Goal: Information Seeking & Learning: Learn about a topic

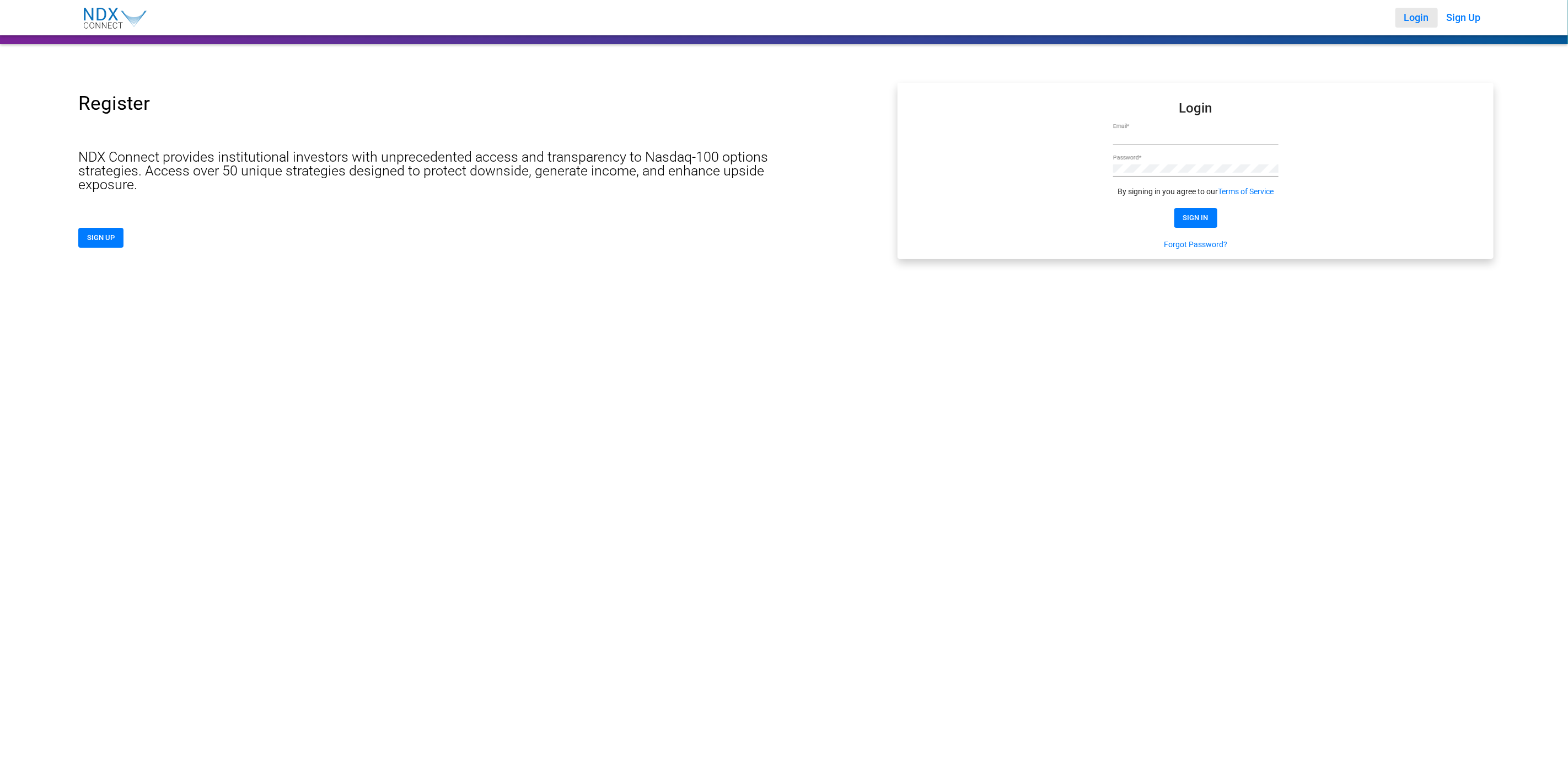
type input "**********"
click at [1197, 215] on span "SIGN IN" at bounding box center [1196, 217] width 25 height 8
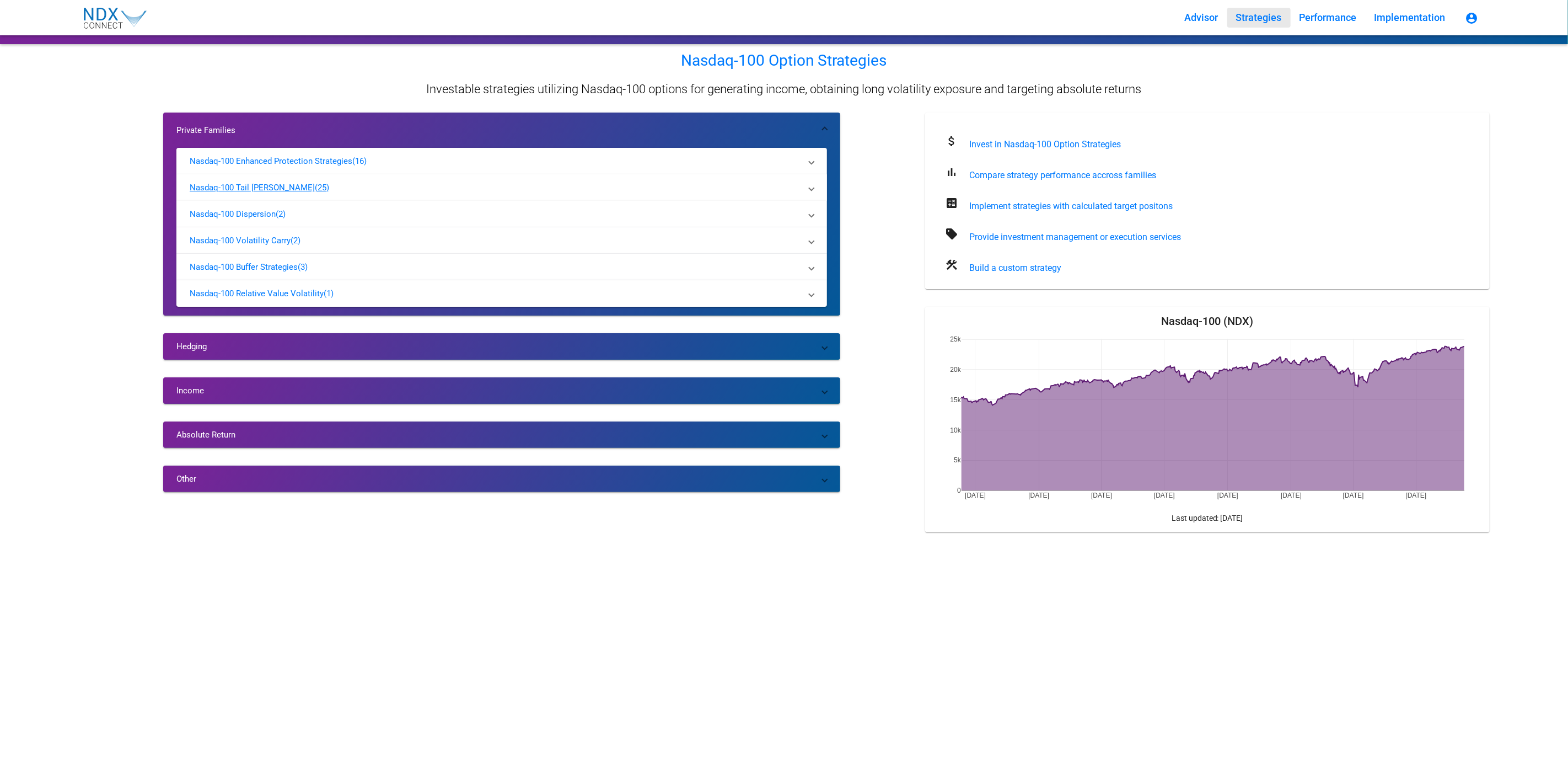
click at [278, 182] on p "Nasdaq-100 Tail [PERSON_NAME]" at bounding box center [252, 188] width 125 height 11
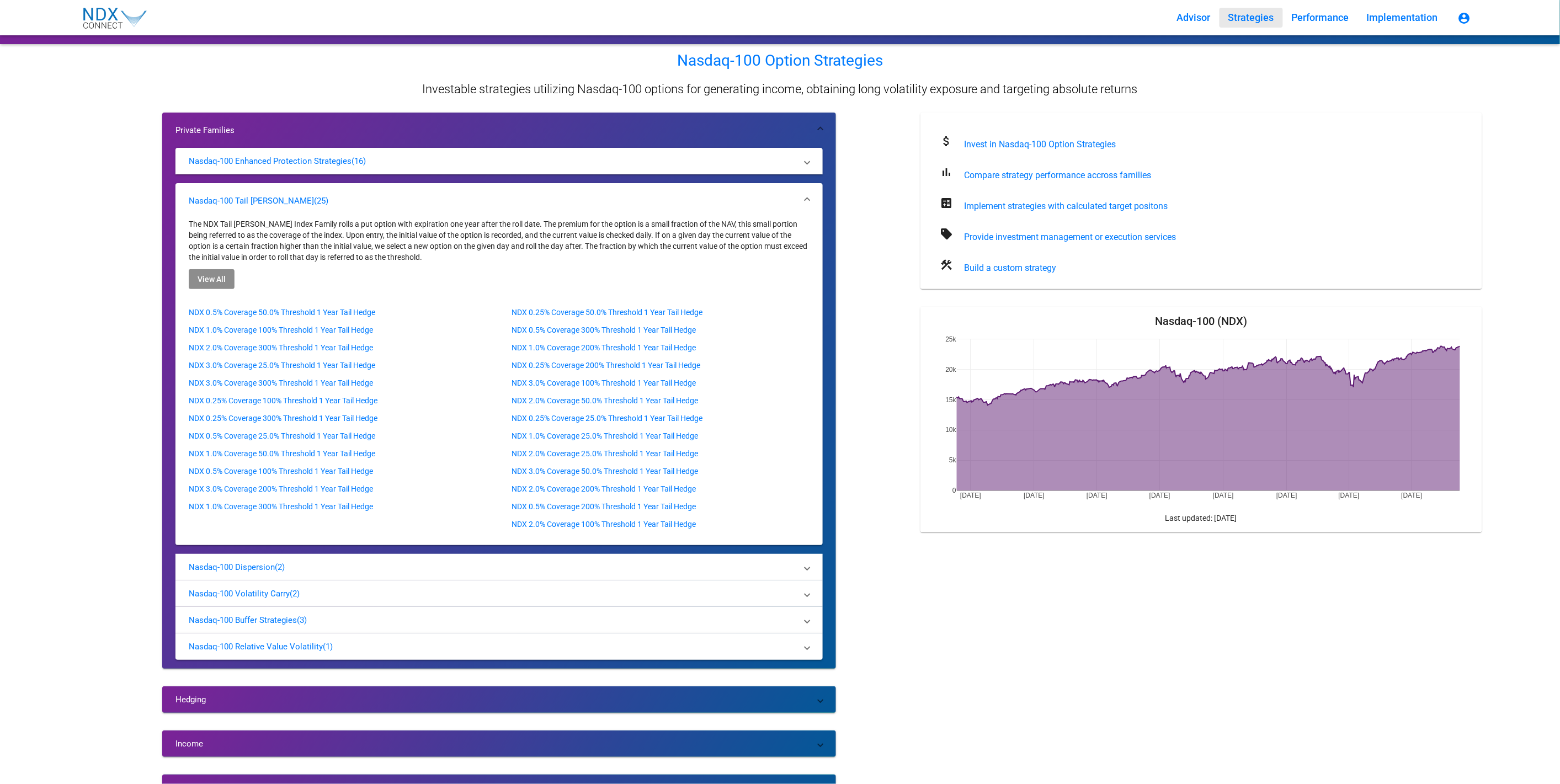
drag, startPoint x: 218, startPoint y: 281, endPoint x: 222, endPoint y: 286, distance: 6.4
click at [220, 284] on button "View All" at bounding box center [211, 279] width 46 height 20
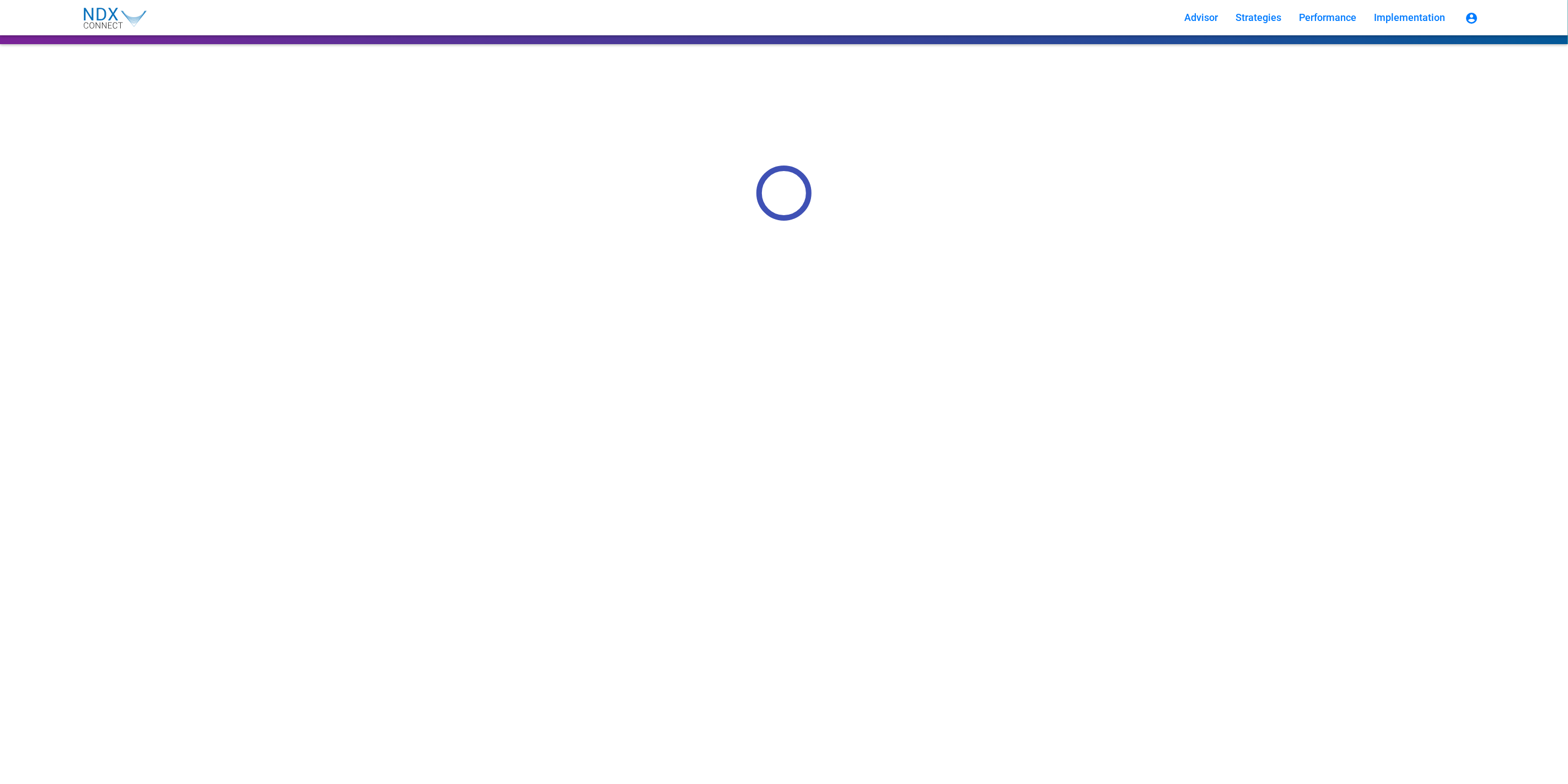
click at [92, 14] on img at bounding box center [115, 18] width 73 height 31
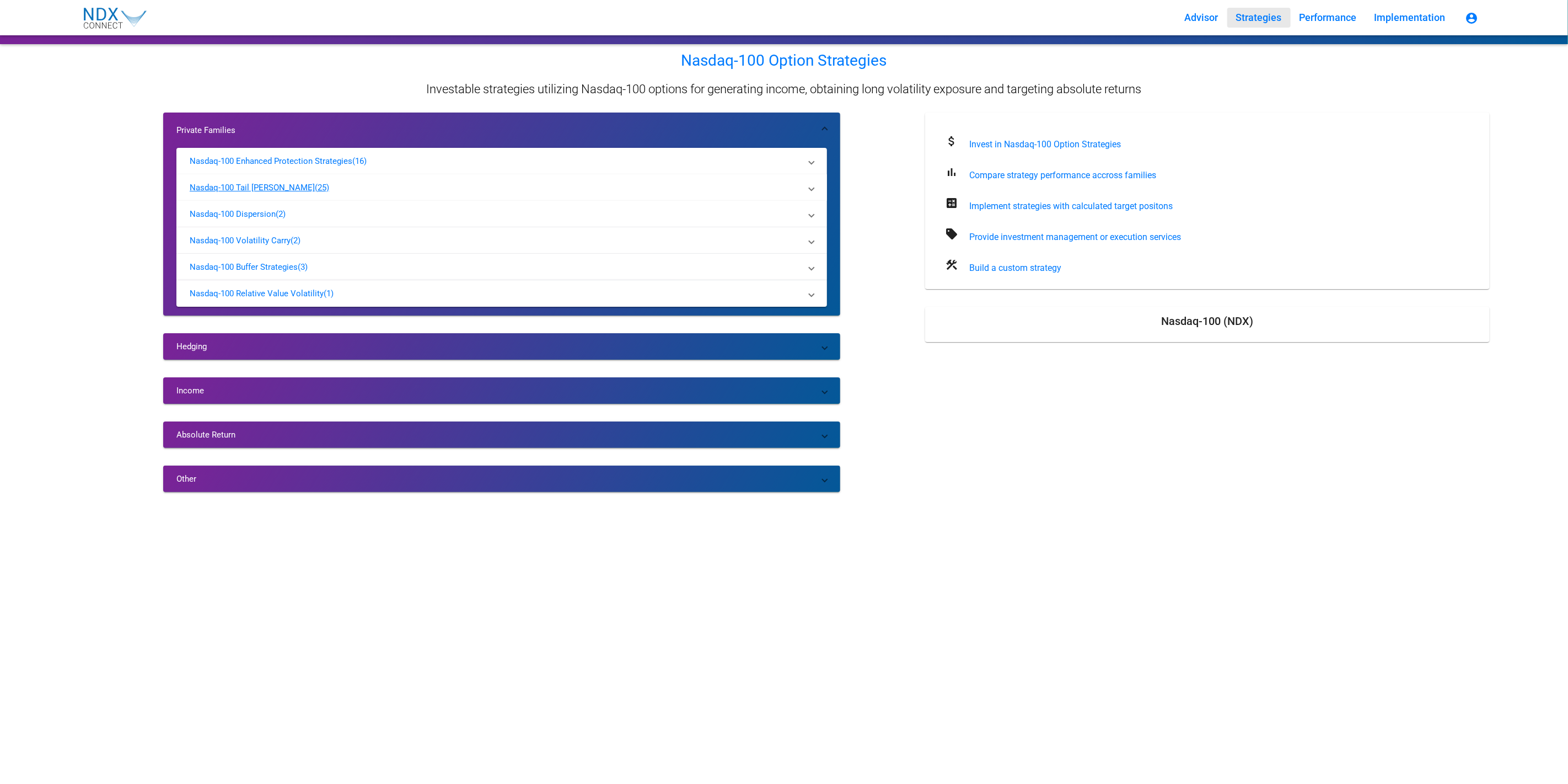
click at [278, 184] on p "Nasdaq-100 Tail [PERSON_NAME]" at bounding box center [252, 188] width 125 height 11
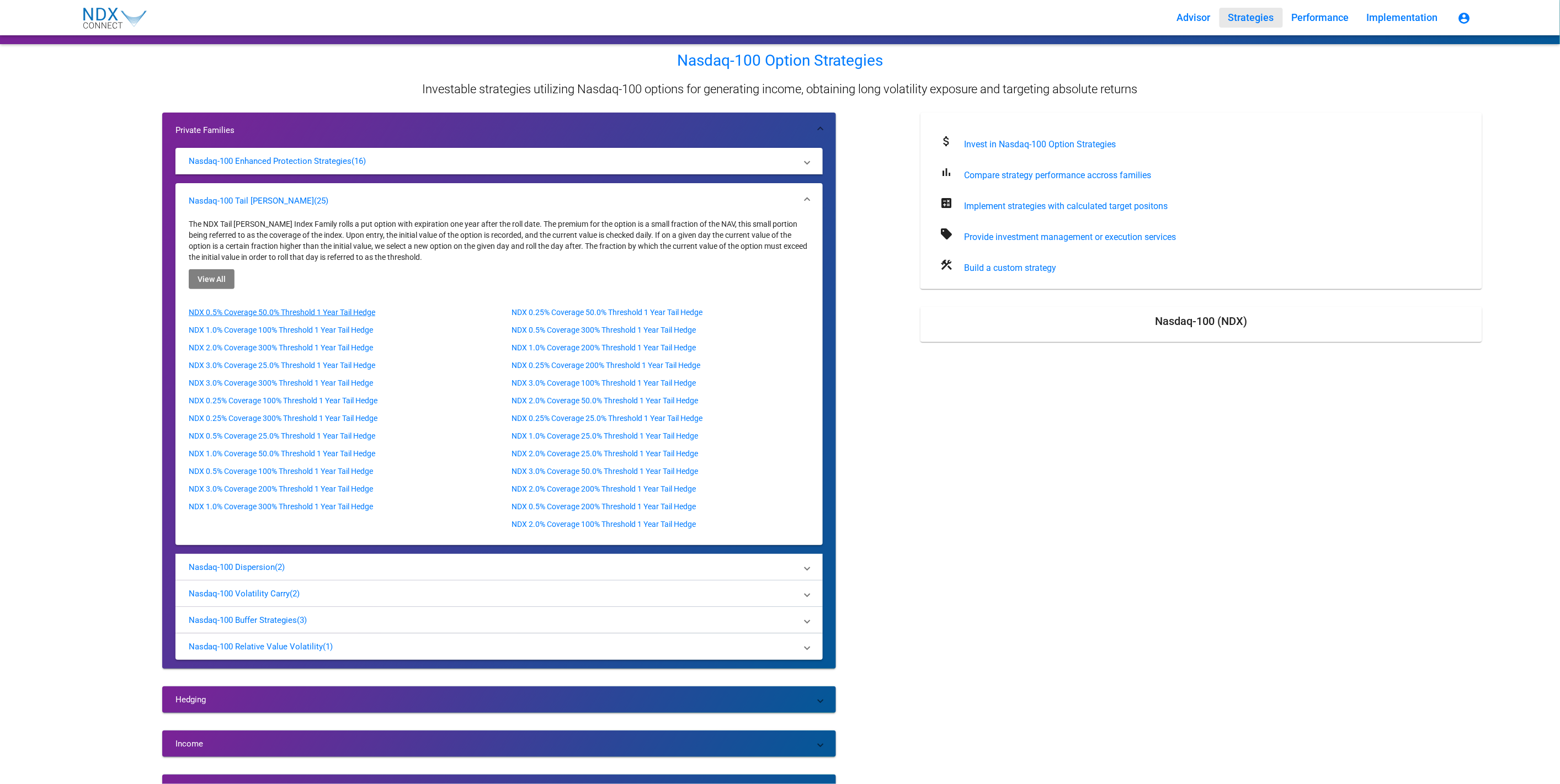
click at [332, 307] on p "NDX 0.5% Coverage 50.0% Threshold 1 Year Tail Hedge" at bounding box center [334, 312] width 292 height 11
